Goal: Task Accomplishment & Management: Complete application form

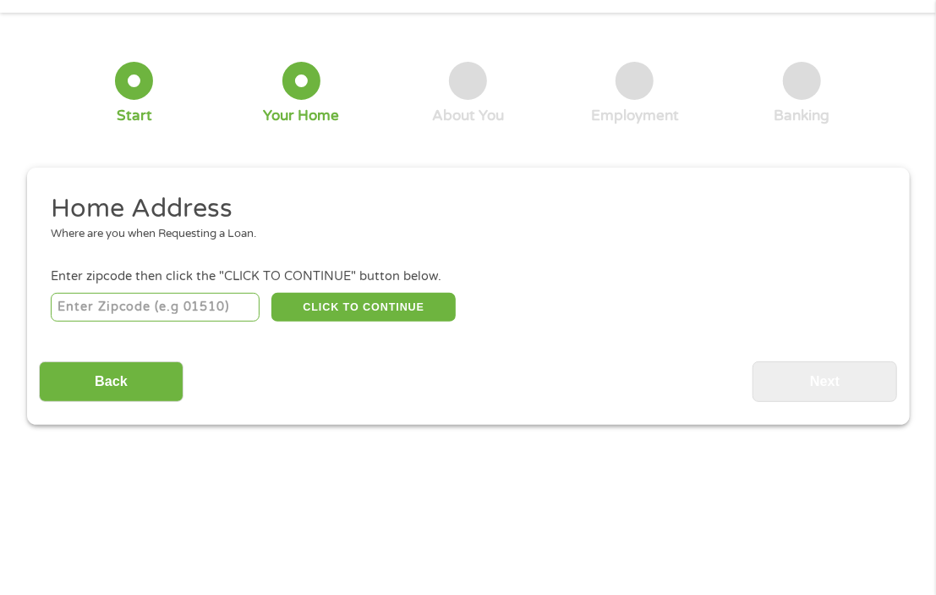
scroll to position [8, 0]
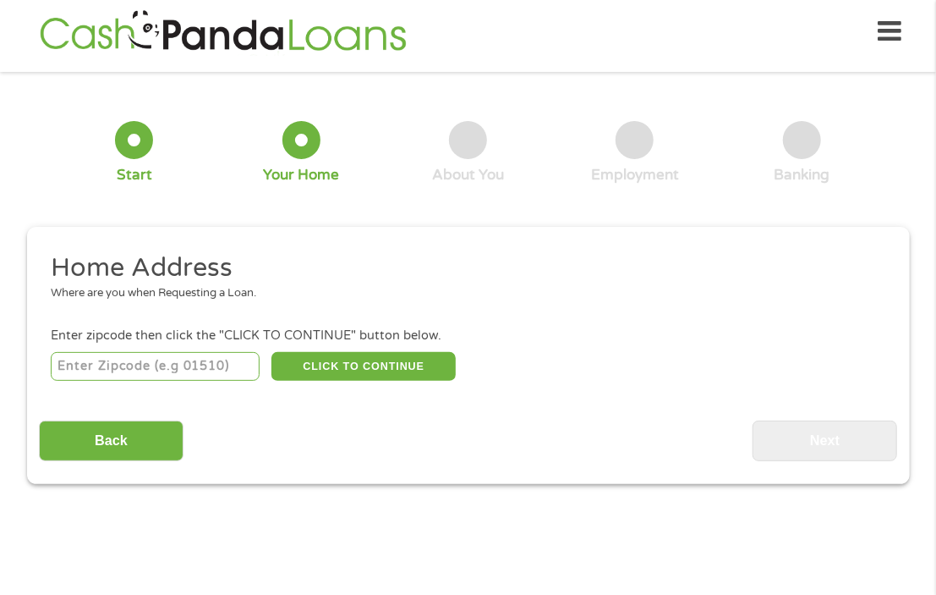
click at [208, 356] on input "number" at bounding box center [155, 366] width 209 height 29
type input "93455"
click at [299, 361] on button "CLICK TO CONTINUE" at bounding box center [363, 366] width 184 height 29
type input "93455"
type input "Santa [PERSON_NAME]"
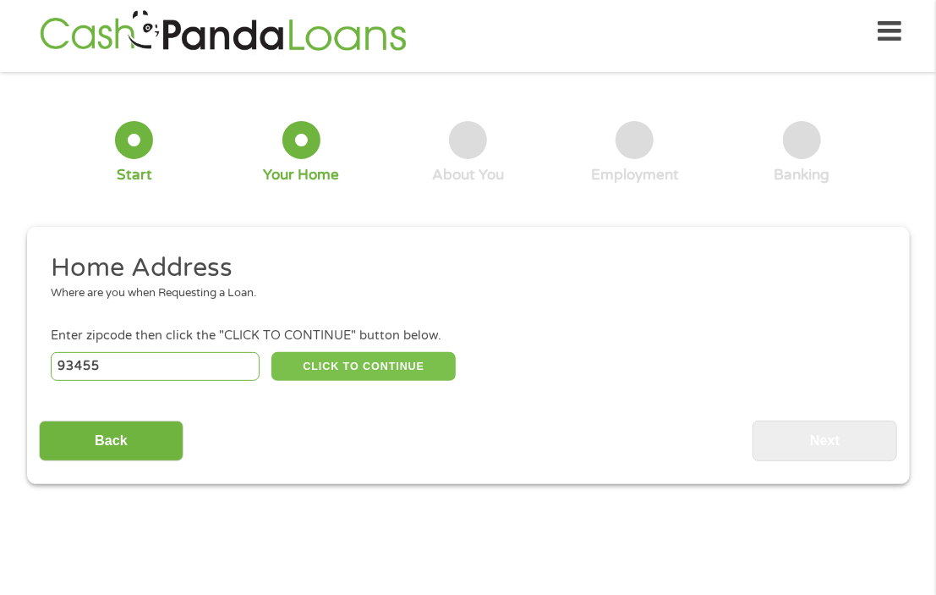
select select "[US_STATE]"
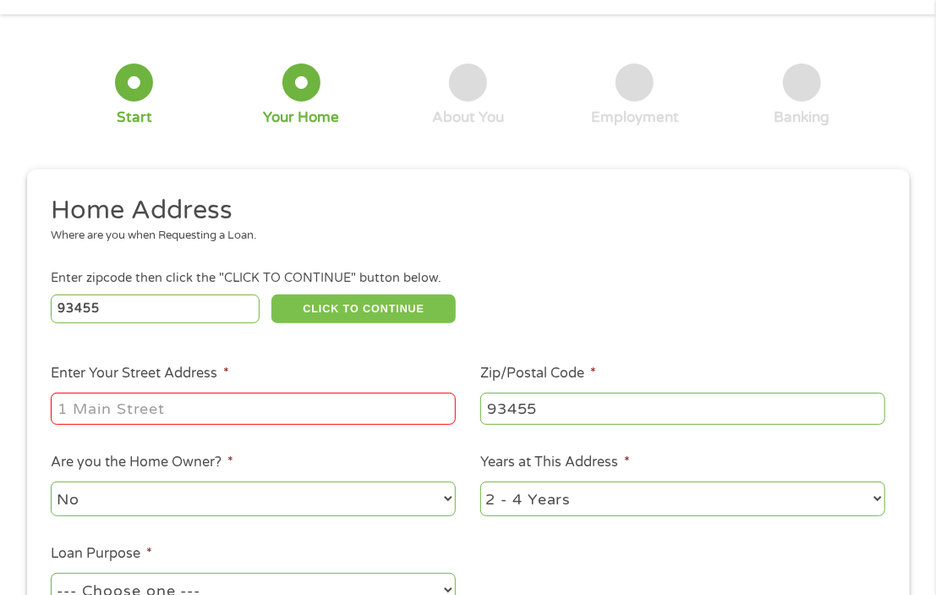
scroll to position [93, 0]
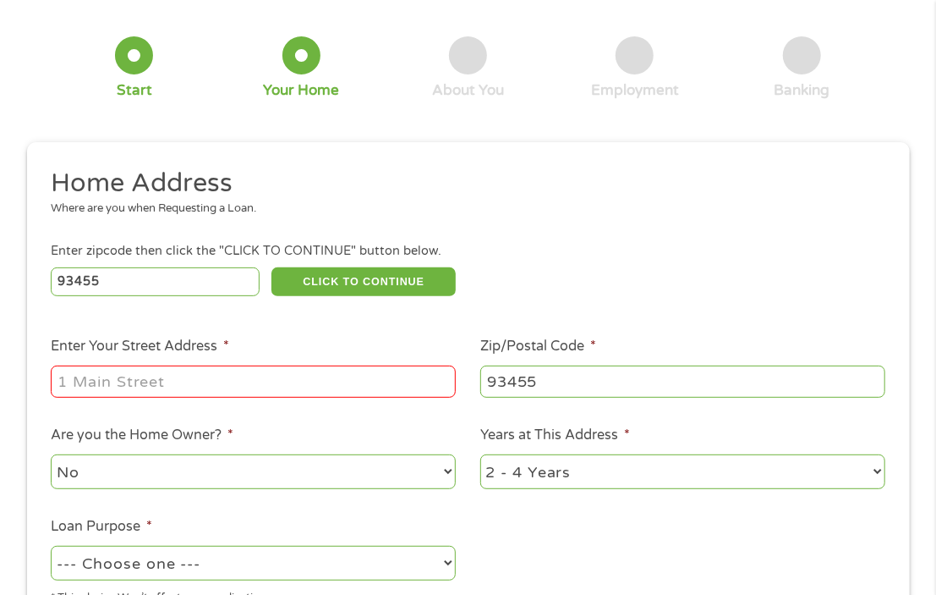
click at [234, 381] on input "Enter Your Street Address *" at bounding box center [253, 381] width 405 height 32
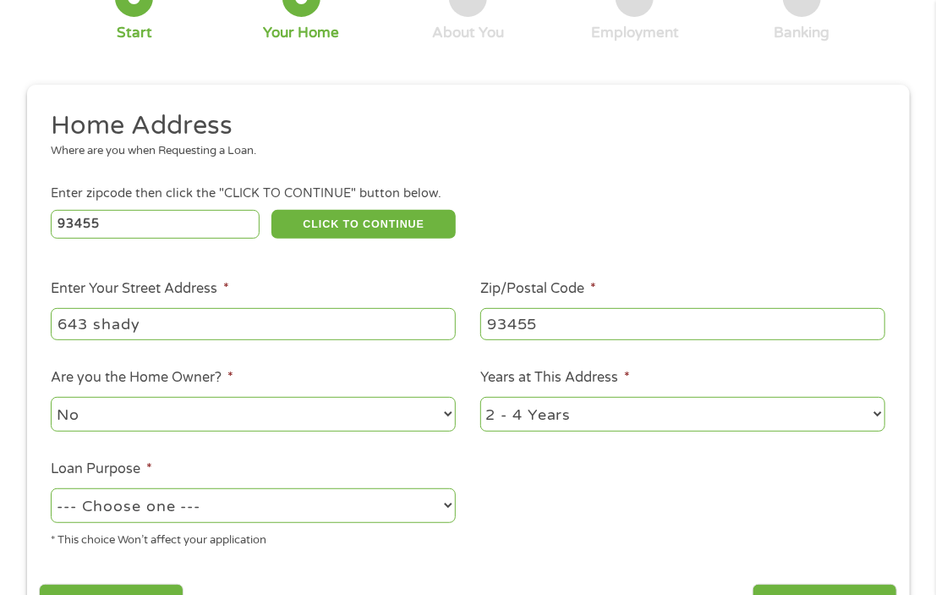
scroll to position [178, 0]
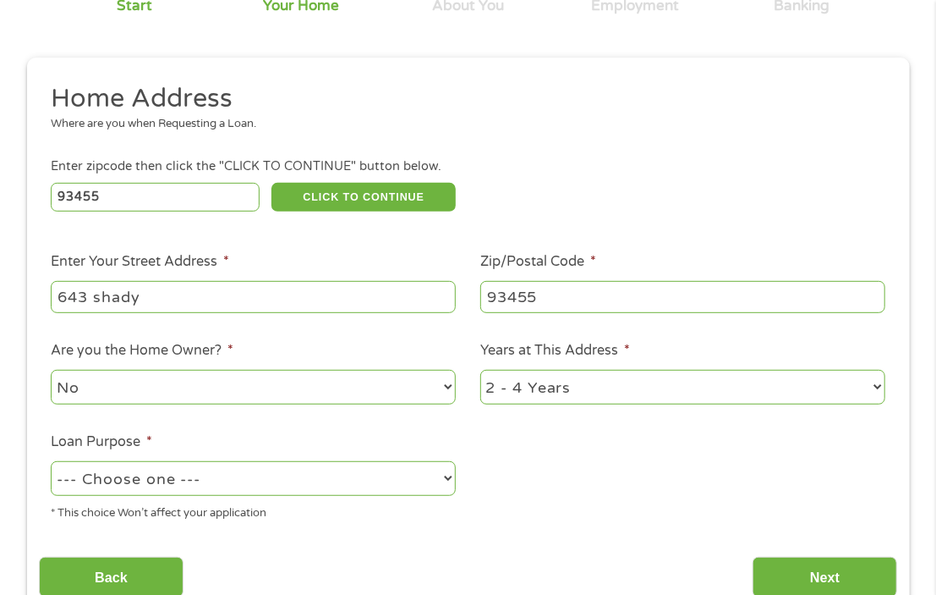
click at [288, 386] on select "No Yes" at bounding box center [253, 387] width 405 height 35
click at [51, 370] on select "No Yes" at bounding box center [253, 387] width 405 height 35
click at [216, 288] on input "643 shady" at bounding box center [253, 297] width 405 height 32
type input "[STREET_ADDRESS]"
click at [123, 474] on select "--- Choose one --- Pay Bills Debt Consolidation Home Improvement Major Purchase…" at bounding box center [253, 478] width 405 height 35
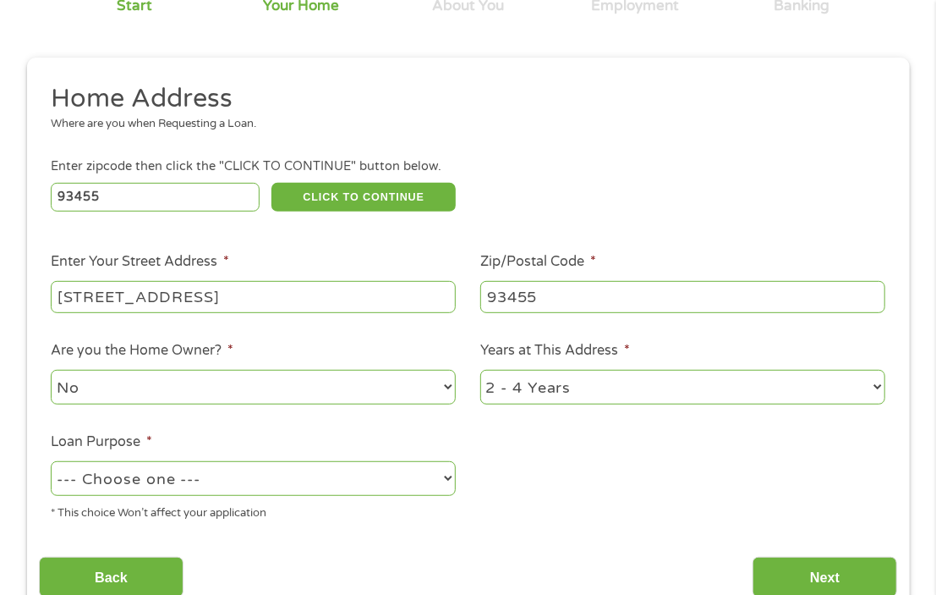
click at [51, 461] on select "--- Choose one --- Pay Bills Debt Consolidation Home Improvement Major Purchase…" at bounding box center [253, 478] width 405 height 35
click at [150, 476] on select "--- Choose one --- Pay Bills Debt Consolidation Home Improvement Major Purchase…" at bounding box center [253, 478] width 405 height 35
select select "shorttermcash"
click at [51, 461] on select "--- Choose one --- Pay Bills Debt Consolidation Home Improvement Major Purchase…" at bounding box center [253, 478] width 405 height 35
click at [784, 558] on input "Next" at bounding box center [825, 577] width 145 height 41
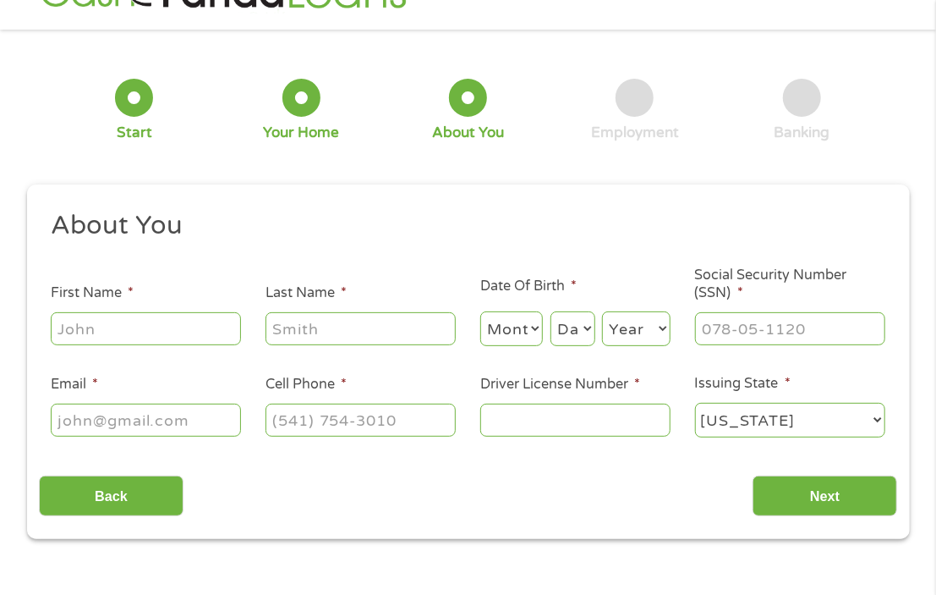
scroll to position [93, 0]
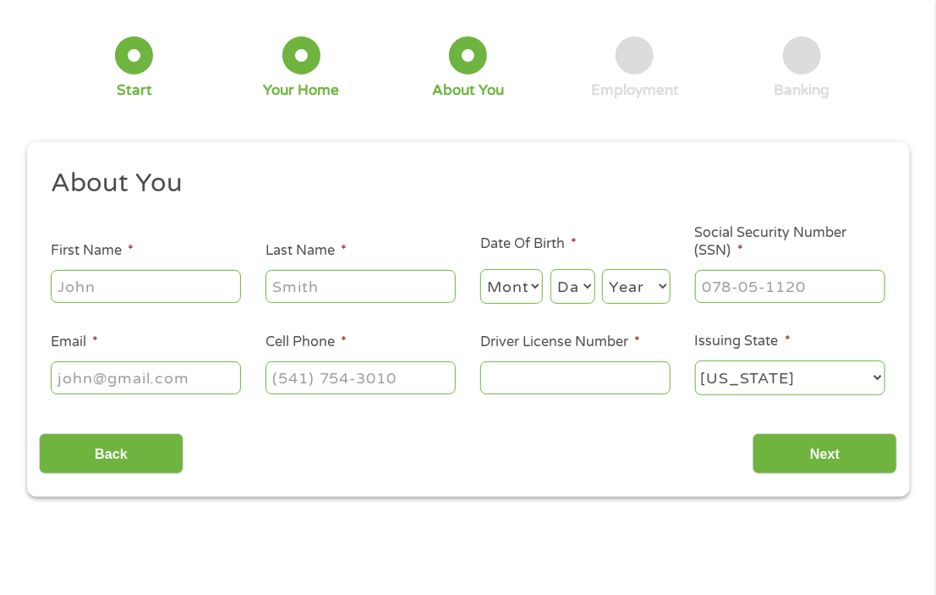
click at [185, 281] on input "First Name *" at bounding box center [146, 286] width 190 height 32
type input "[PERSON_NAME]"
type input "Lagrimas"
type input "[PHONE_NUMBER]"
click at [514, 274] on select "Month 1 2 3 4 5 6 7 8 9 10 11 12" at bounding box center [511, 286] width 63 height 35
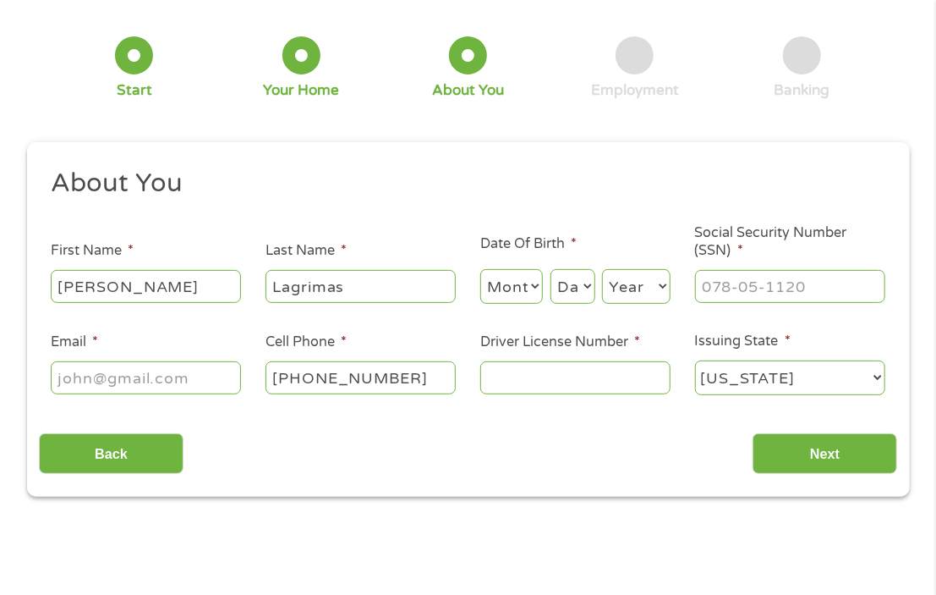
select select "5"
click at [480, 269] on select "Month 1 2 3 4 5 6 7 8 9 10 11 12" at bounding box center [511, 286] width 63 height 35
click at [573, 299] on select "Day 1 2 3 4 5 6 7 8 9 10 11 12 13 14 15 16 17 18 19 20 21 22 23 24 25 26 27 28 …" at bounding box center [573, 286] width 45 height 35
select select "21"
click at [551, 269] on select "Day 1 2 3 4 5 6 7 8 9 10 11 12 13 14 15 16 17 18 19 20 21 22 23 24 25 26 27 28 …" at bounding box center [573, 286] width 45 height 35
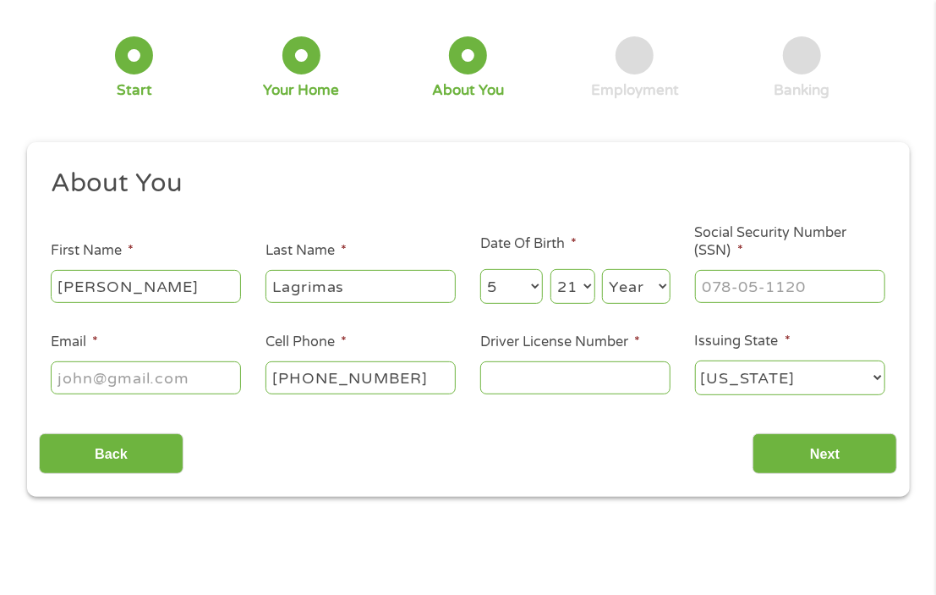
click at [644, 283] on select "Year [DATE] 2006 2005 2004 2003 2002 2001 2000 1999 1998 1997 1996 1995 1994 19…" at bounding box center [636, 286] width 69 height 35
select select "1988"
click at [602, 269] on select "Year [DATE] 2006 2005 2004 2003 2002 2001 2000 1999 1998 1997 1996 1995 1994 19…" at bounding box center [636, 286] width 69 height 35
click at [747, 282] on input "___-__-____" at bounding box center [790, 286] width 190 height 32
type input "602-44-0934"
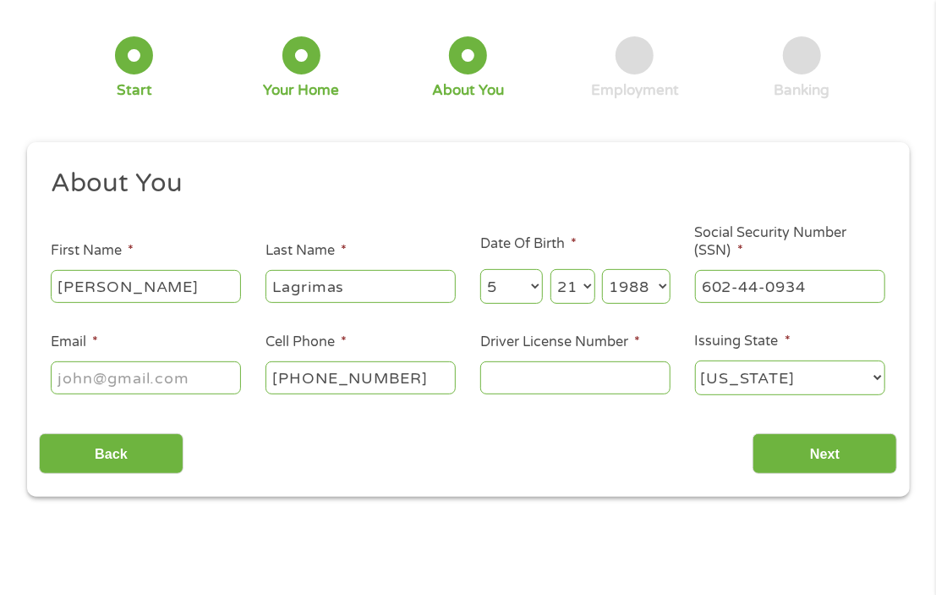
click at [119, 368] on input "Email *" at bounding box center [146, 377] width 190 height 32
type input "[EMAIL_ADDRESS][DOMAIN_NAME]"
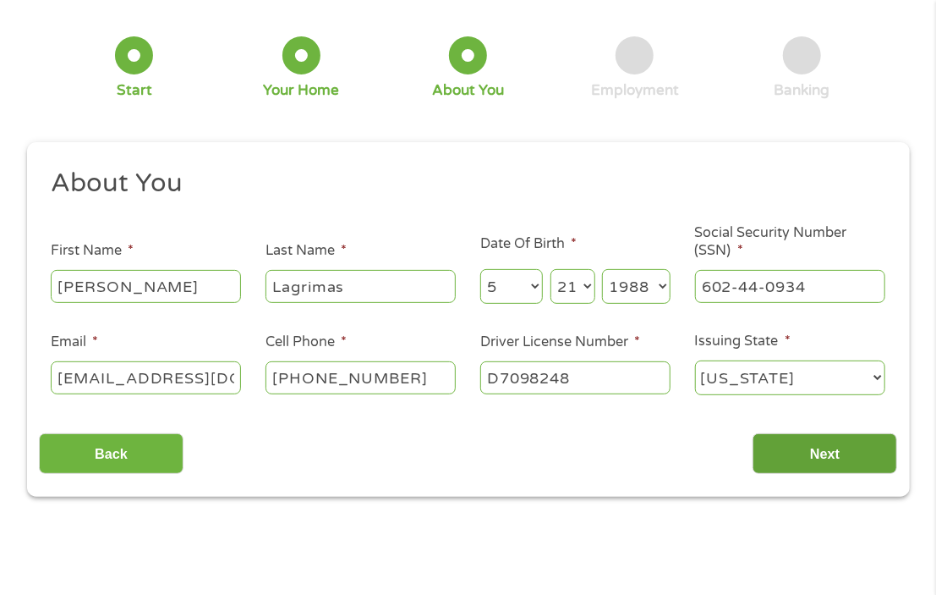
type input "D7098248"
click at [820, 445] on input "Next" at bounding box center [825, 453] width 145 height 41
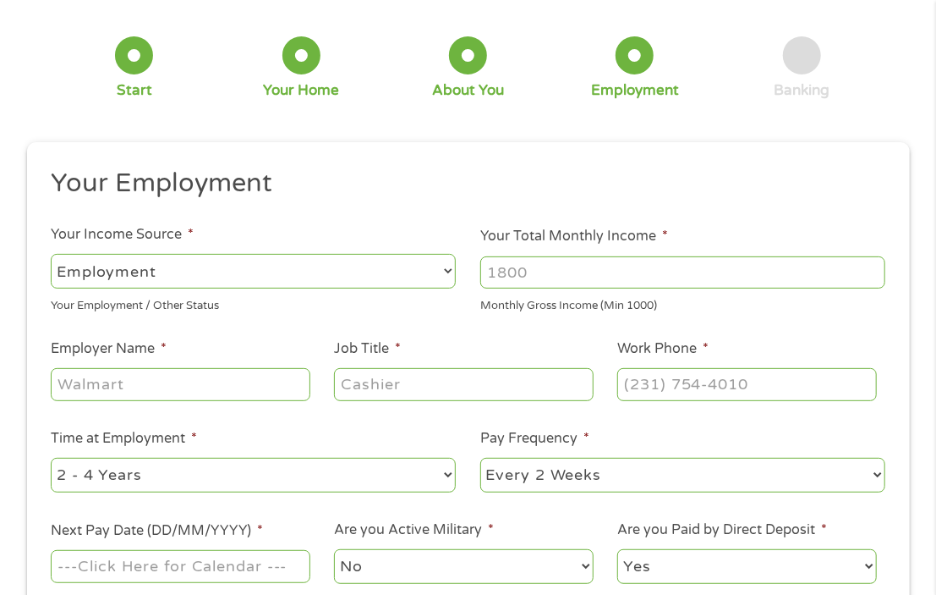
scroll to position [8, 0]
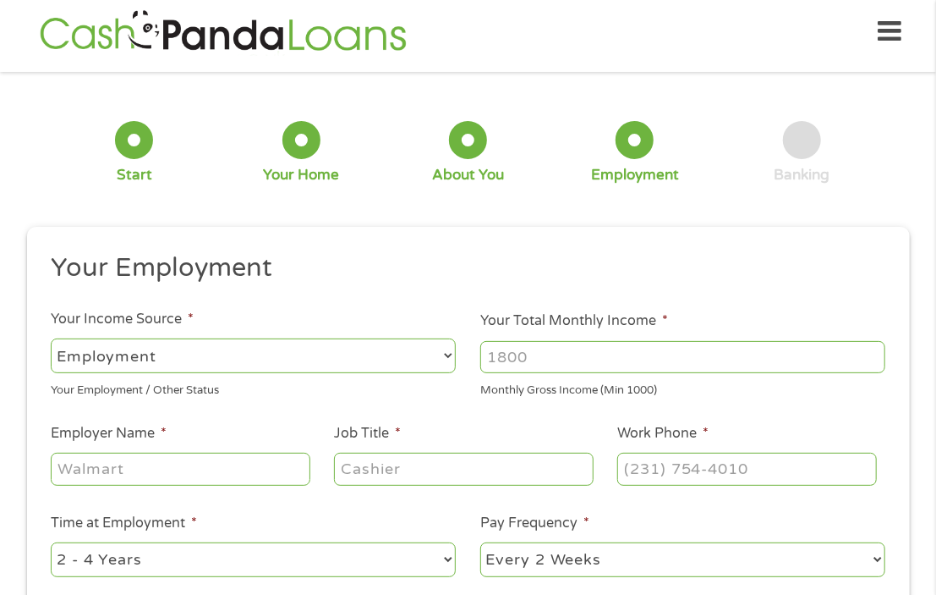
click at [524, 348] on input "Your Total Monthly Income *" at bounding box center [682, 357] width 405 height 32
type input "4500"
click at [142, 469] on input "Employer Name *" at bounding box center [180, 468] width 259 height 32
type input "Valere"
click at [366, 464] on input "Job Title *" at bounding box center [463, 468] width 259 height 32
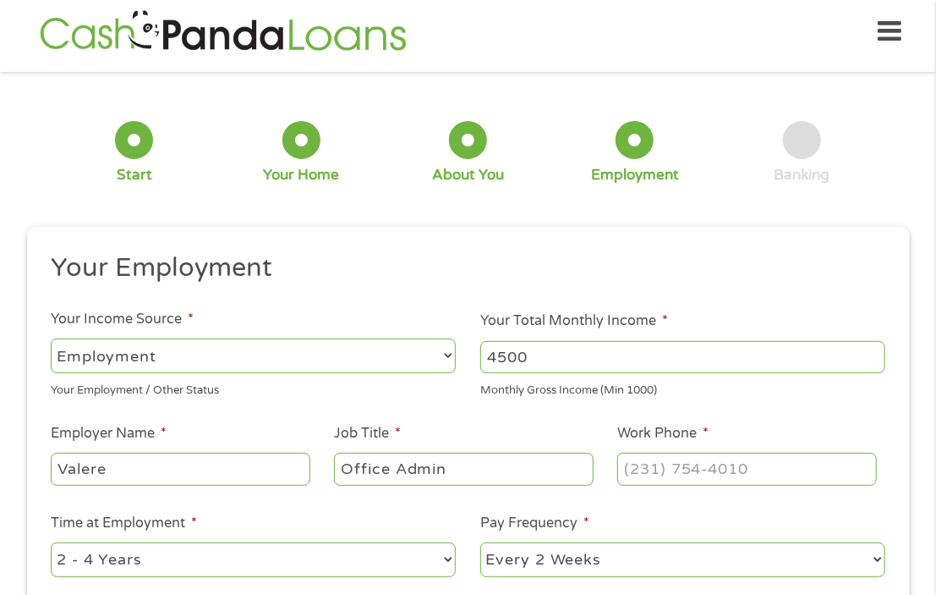
type input "Office Admin"
click at [690, 465] on input "(___) ___-____" at bounding box center [746, 468] width 259 height 32
drag, startPoint x: 771, startPoint y: 475, endPoint x: 403, endPoint y: 471, distance: 367.9
click at [403, 471] on ul "Your Employment Your Income Source * --- Choose one --- Employment [DEMOGRAPHIC…" at bounding box center [468, 467] width 858 height 432
type input "[PHONE_NUMBER]"
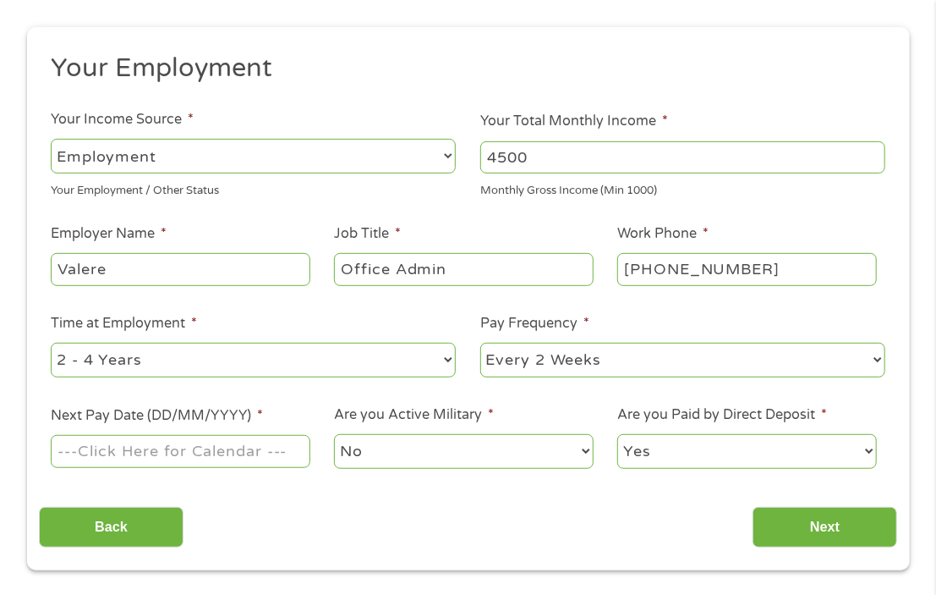
scroll to position [262, 0]
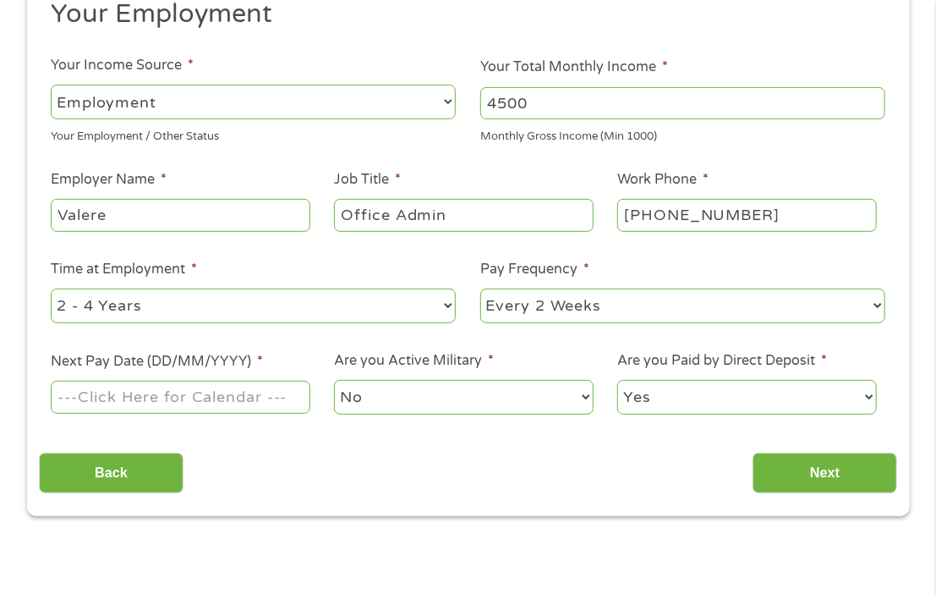
click at [241, 299] on select "--- Choose one --- 1 Year or less 1 - 2 Years 2 - 4 Years Over 4 Years" at bounding box center [253, 305] width 405 height 35
select select "24months"
click at [51, 288] on select "--- Choose one --- 1 Year or less 1 - 2 Years 2 - 4 Years Over 4 Years" at bounding box center [253, 305] width 405 height 35
click at [197, 409] on input "Next Pay Date (DD/MM/YYYY) *" at bounding box center [180, 397] width 259 height 32
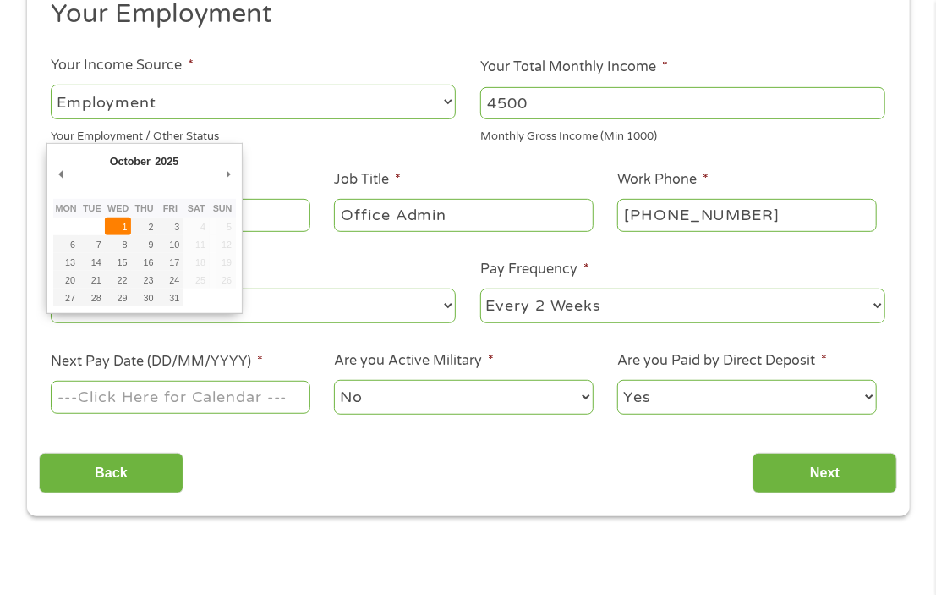
type input "[DATE]"
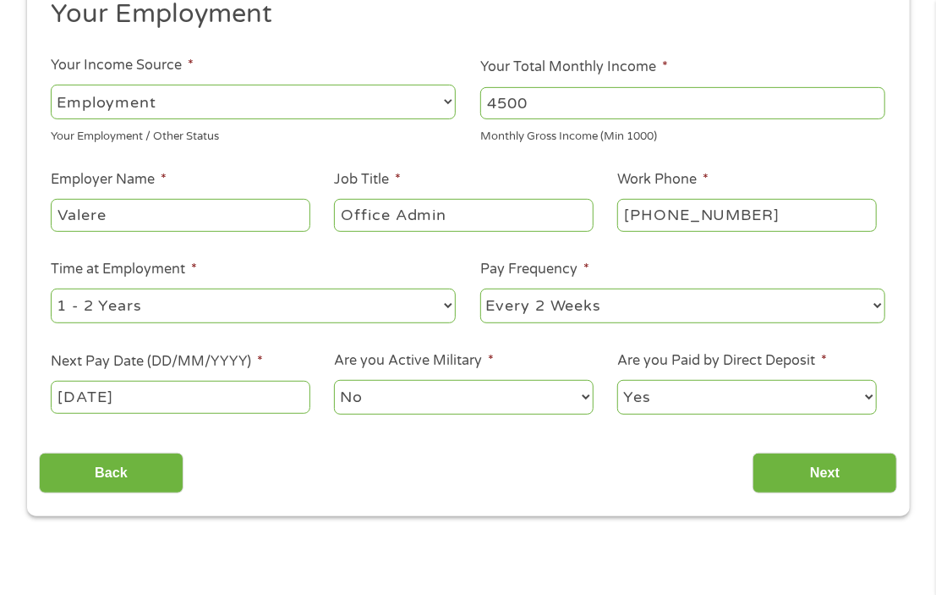
click at [683, 398] on select "Yes No" at bounding box center [746, 397] width 259 height 35
click at [695, 387] on select "Yes No" at bounding box center [746, 397] width 259 height 35
click at [781, 457] on input "Next" at bounding box center [825, 472] width 145 height 41
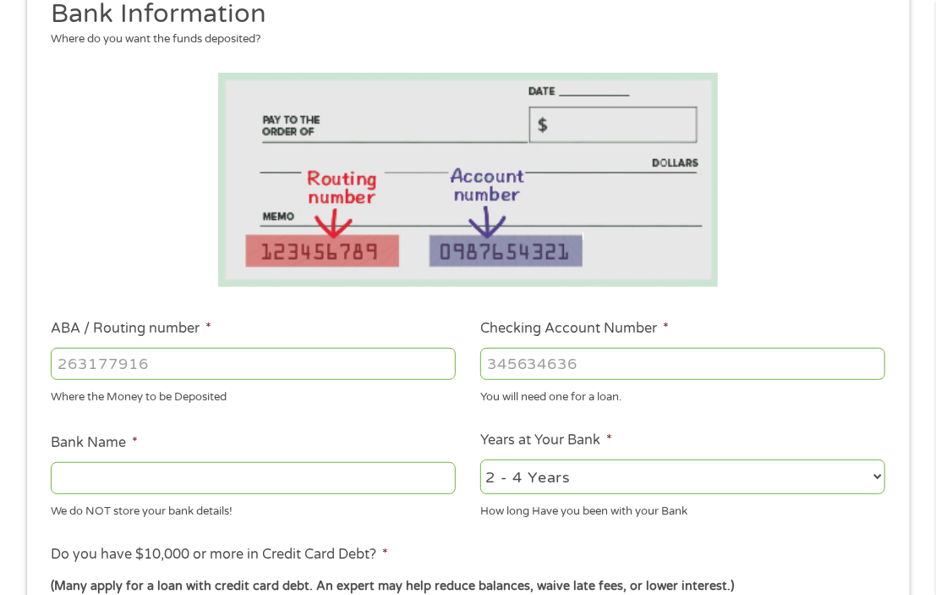
click at [234, 360] on input "ABA / Routing number *" at bounding box center [253, 364] width 405 height 32
type input "121000358"
type input "BANK OF AMERICA NA"
type input "121000358"
click at [545, 352] on input "Checking Account Number *" at bounding box center [682, 364] width 405 height 32
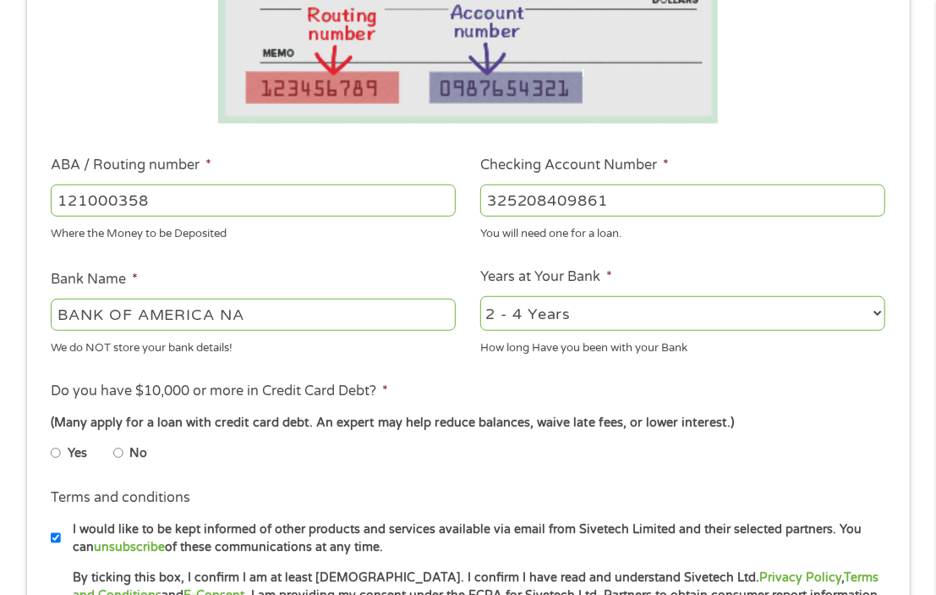
scroll to position [431, 0]
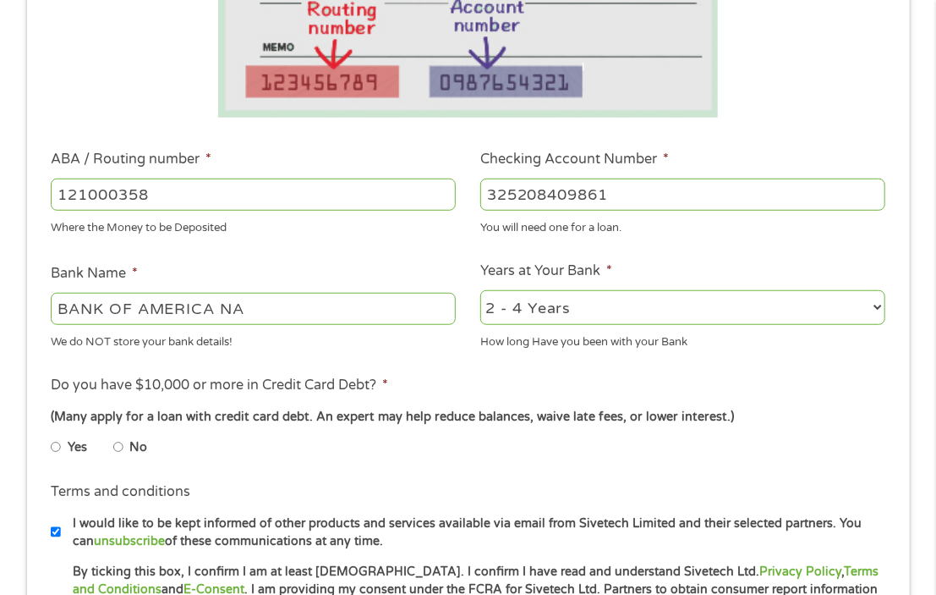
type input "325208409861"
click at [545, 302] on select "2 - 4 Years 6 - 12 Months 1 - 2 Years Over 4 Years" at bounding box center [682, 307] width 405 height 35
select select "24months"
click at [480, 290] on select "2 - 4 Years 6 - 12 Months 1 - 2 Years Over 4 Years" at bounding box center [682, 307] width 405 height 35
click at [441, 401] on li "Do you have $10,000 or more in Credit Card Debt? * (Many apply for a loan with …" at bounding box center [468, 422] width 858 height 95
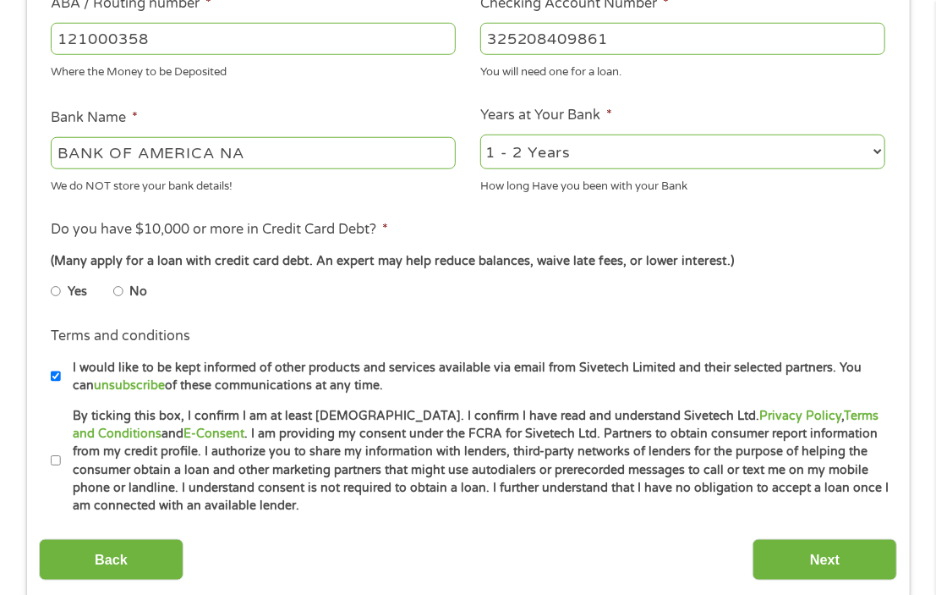
scroll to position [600, 0]
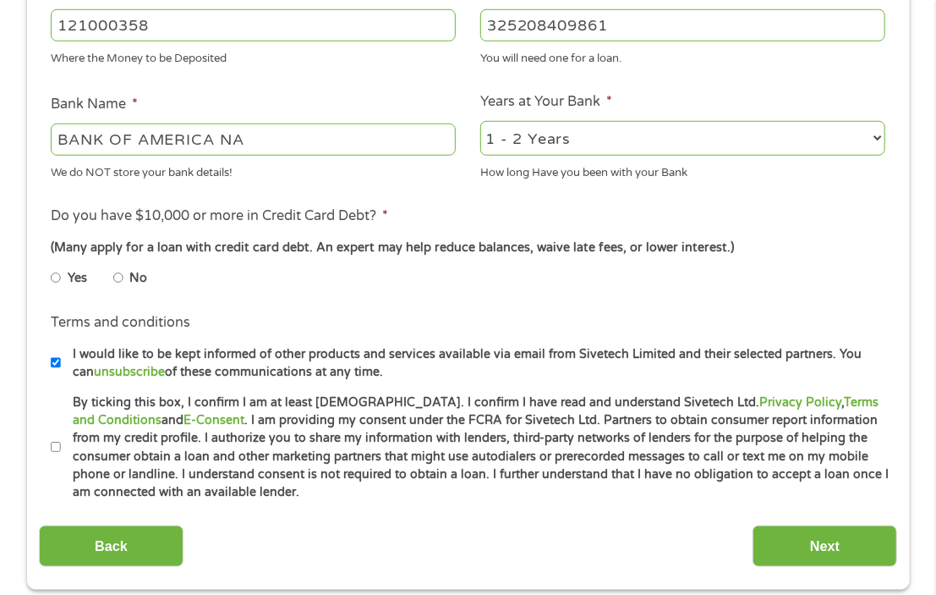
click at [121, 277] on input "No" at bounding box center [118, 278] width 10 height 27
radio input "true"
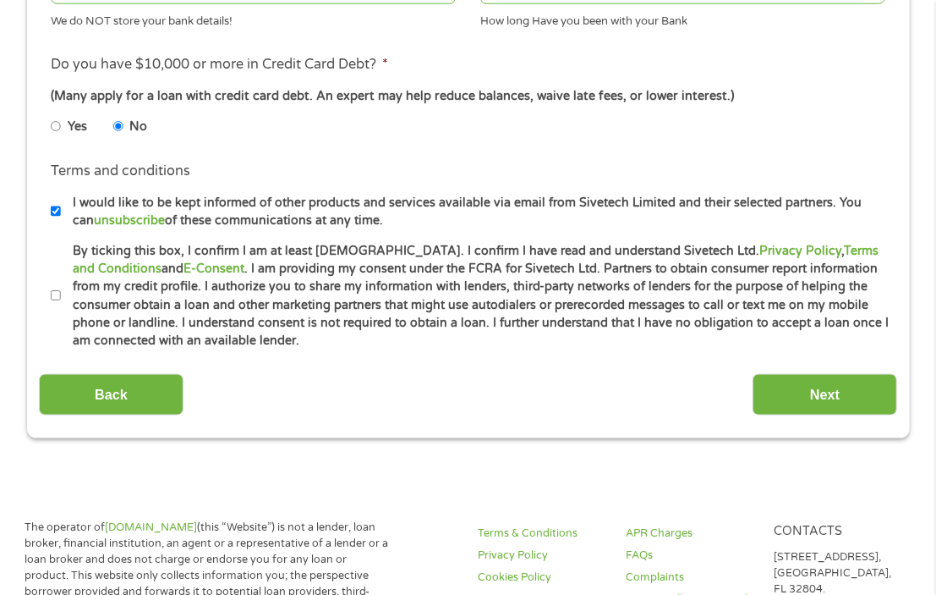
scroll to position [770, 0]
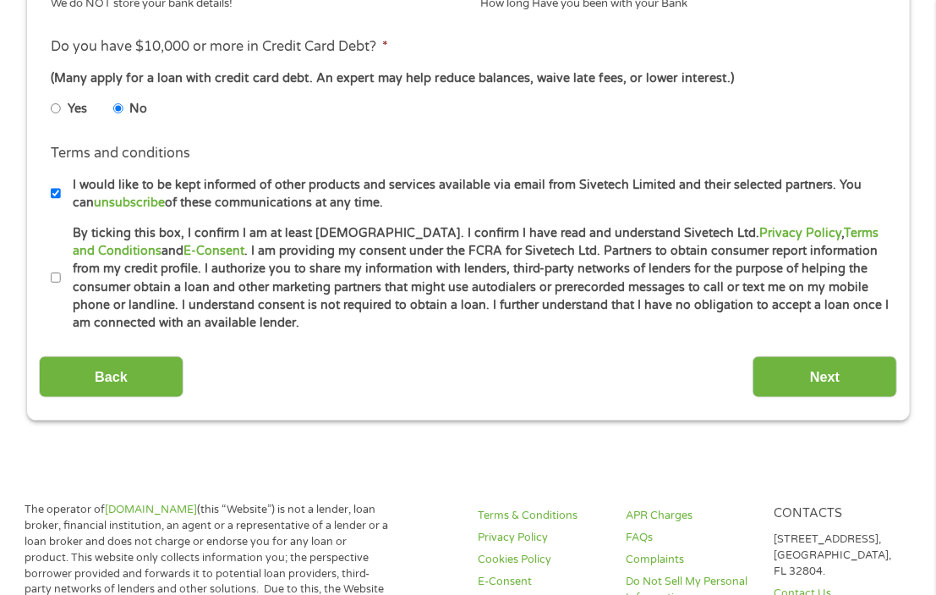
click at [58, 279] on input "By ticking this box, I confirm I am at least [DEMOGRAPHIC_DATA]. I confirm I ha…" at bounding box center [56, 278] width 10 height 27
checkbox input "true"
click at [784, 371] on input "Next" at bounding box center [825, 376] width 145 height 41
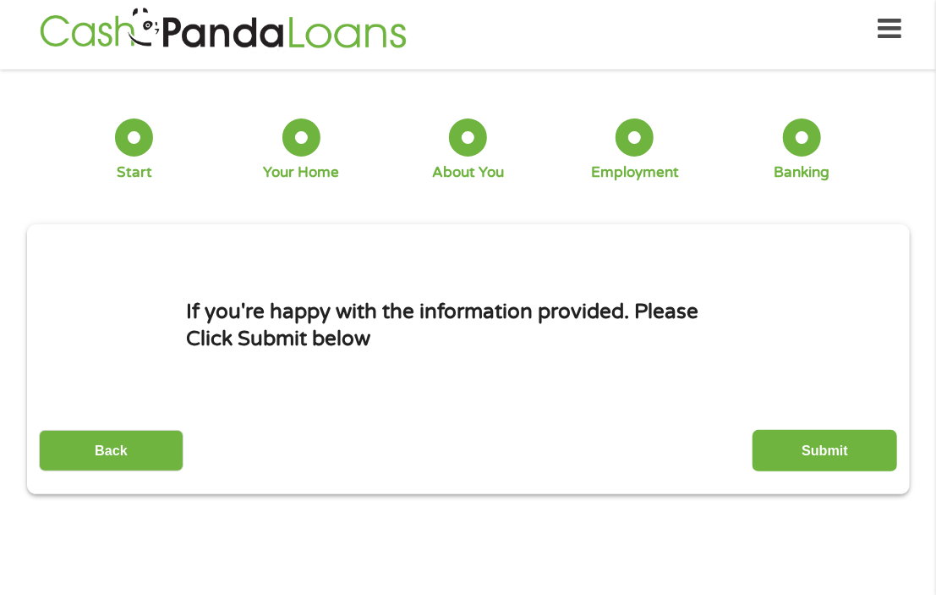
scroll to position [8, 0]
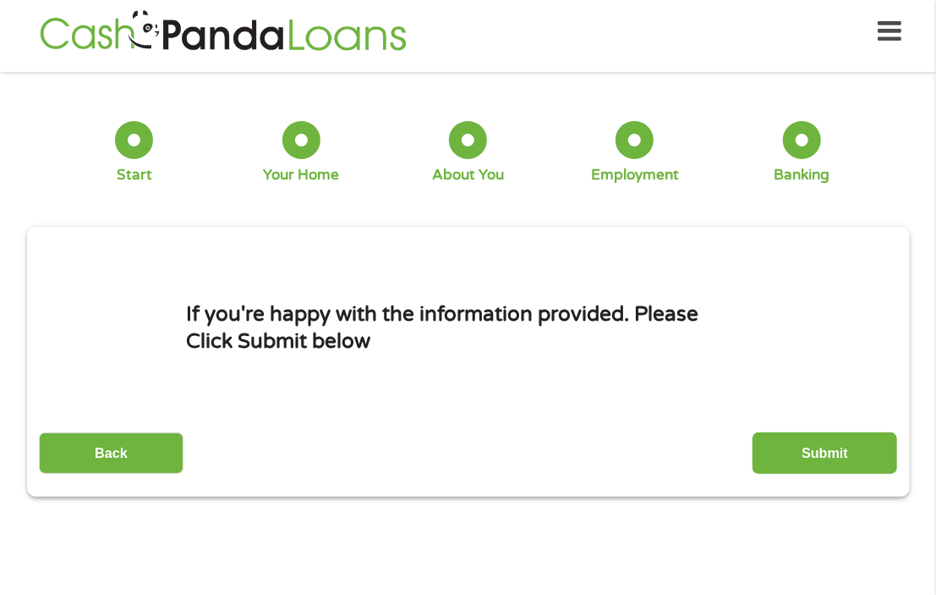
drag, startPoint x: 784, startPoint y: 371, endPoint x: 496, endPoint y: 502, distance: 316.5
click at [495, 502] on section "1 Start 2 Your Home 3 About You 4 Employment 5 Banking 6 This field is hidden w…" at bounding box center [468, 309] width 936 height 448
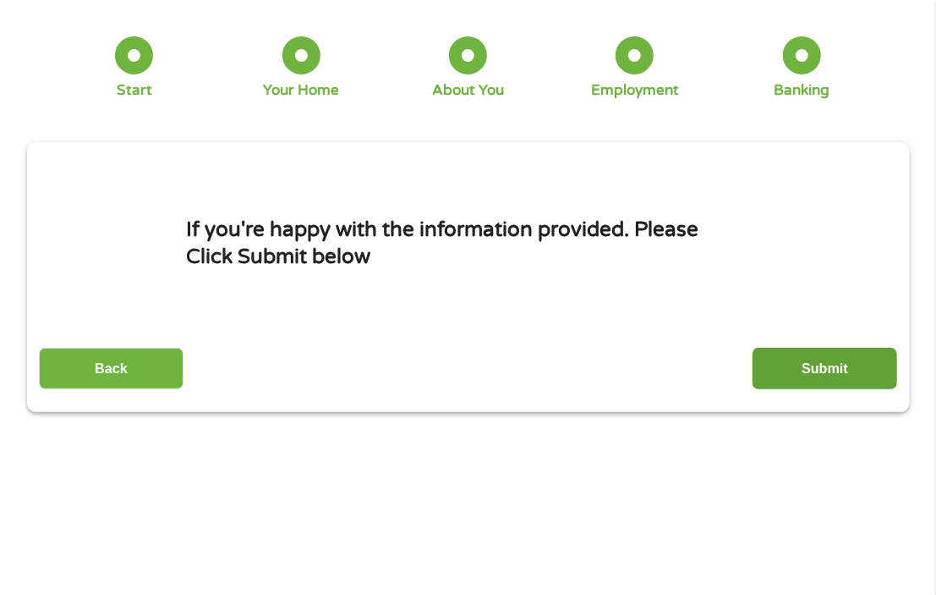
click at [815, 369] on input "Submit" at bounding box center [825, 368] width 145 height 41
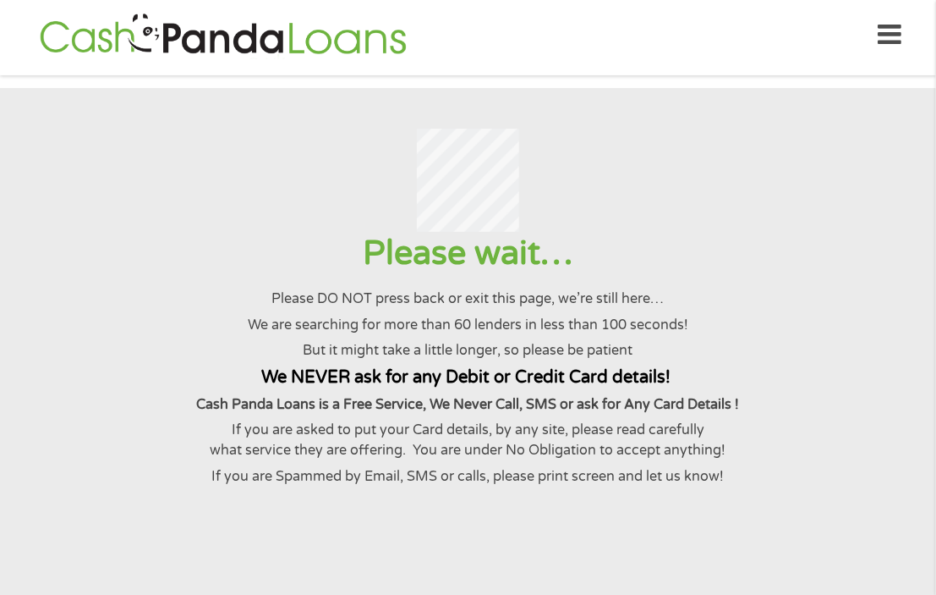
scroll to position [0, 0]
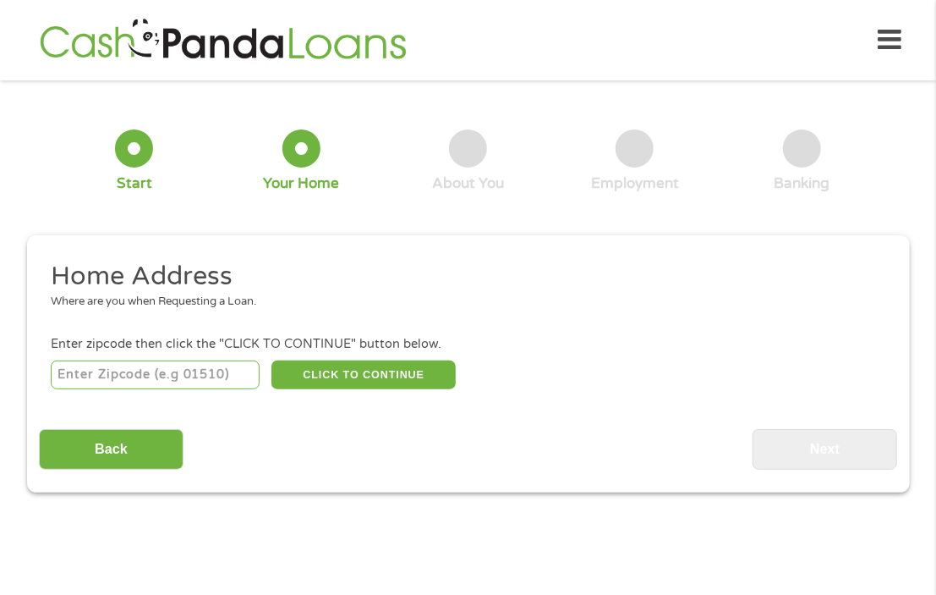
scroll to position [8, 0]
